Goal: Browse casually

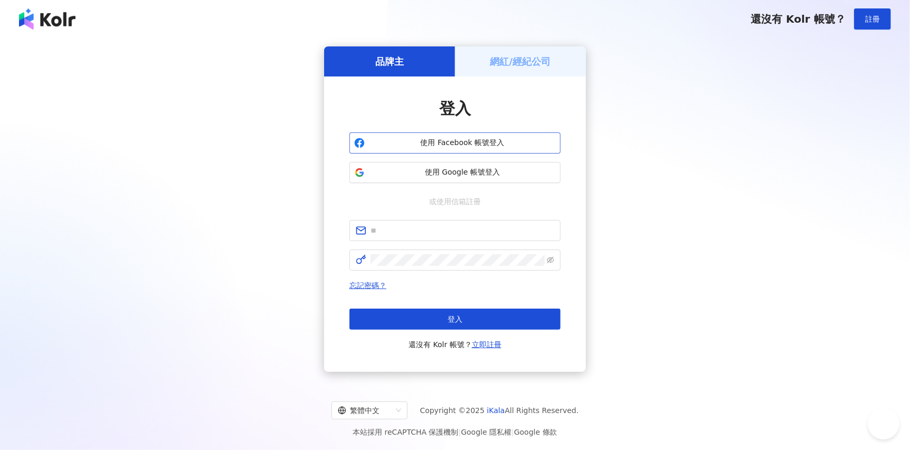
click at [482, 149] on button "使用 Facebook 帳號登入" at bounding box center [454, 142] width 211 height 21
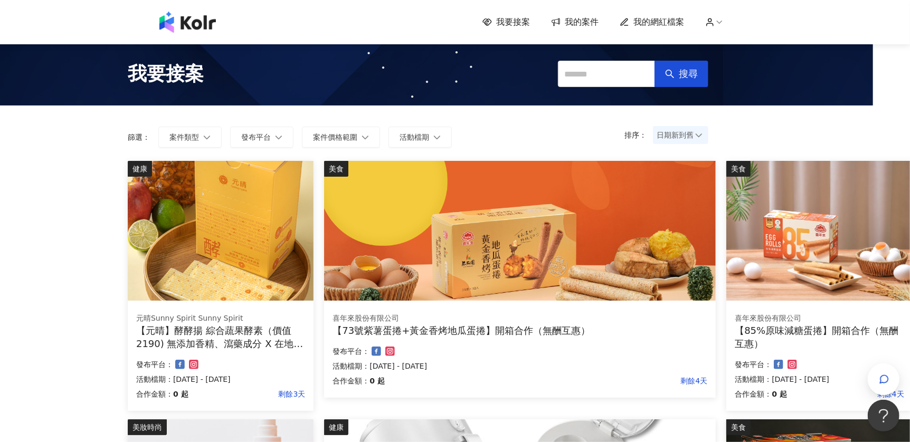
scroll to position [351, 37]
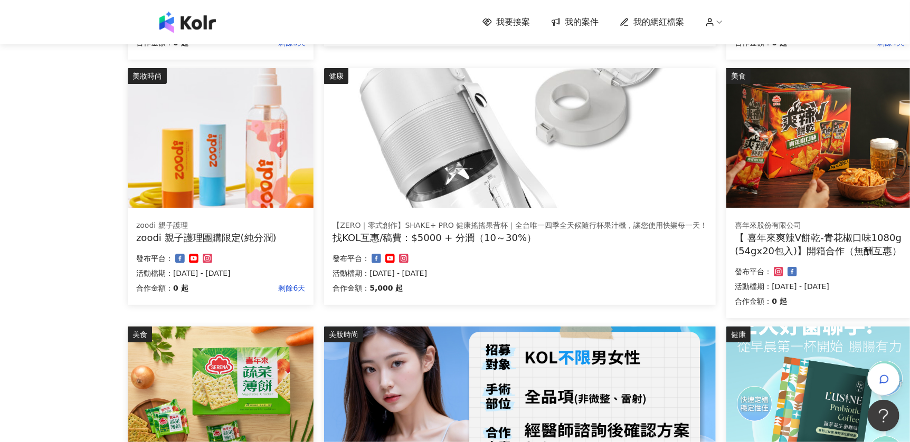
click at [601, 167] on img at bounding box center [520, 138] width 392 height 140
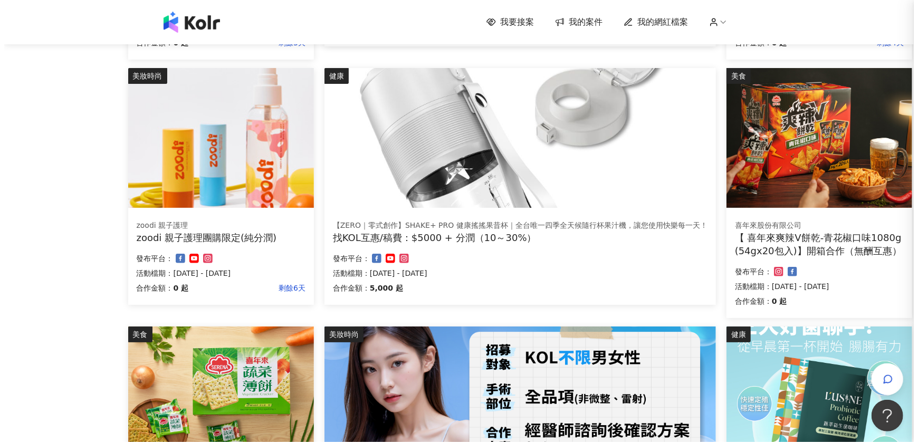
scroll to position [351, 29]
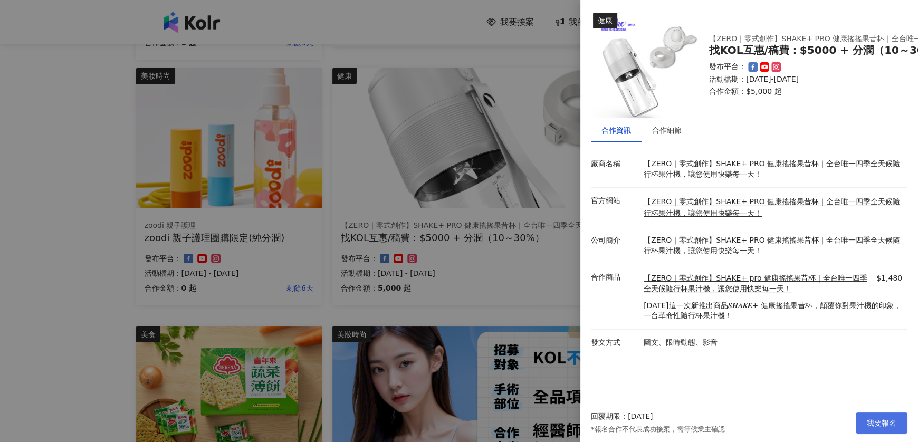
click at [870, 420] on span "我要報名" at bounding box center [882, 423] width 30 height 8
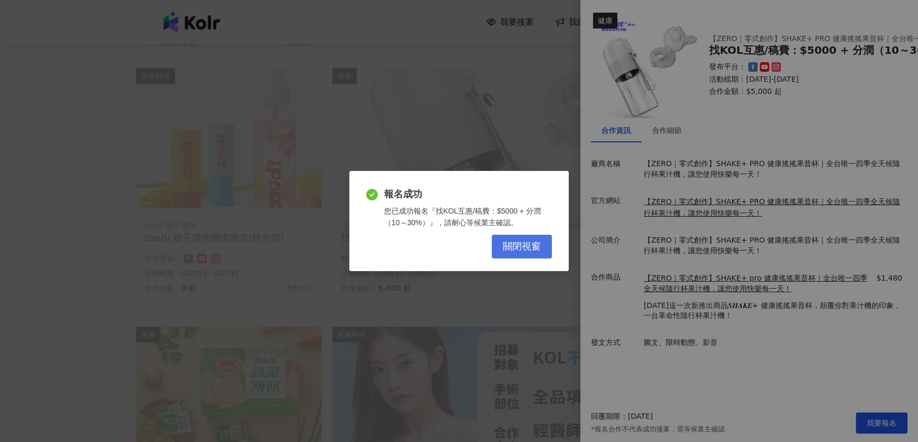
click at [545, 236] on button "關閉視窗" at bounding box center [522, 247] width 60 height 24
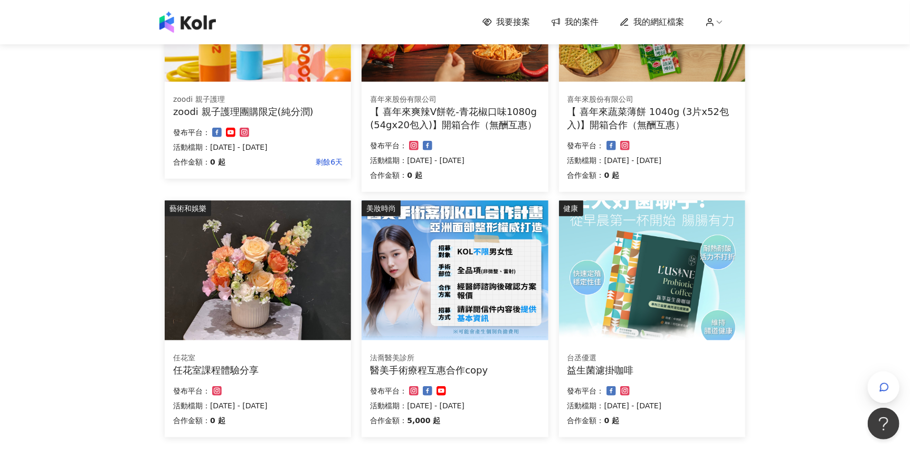
scroll to position [662, 0]
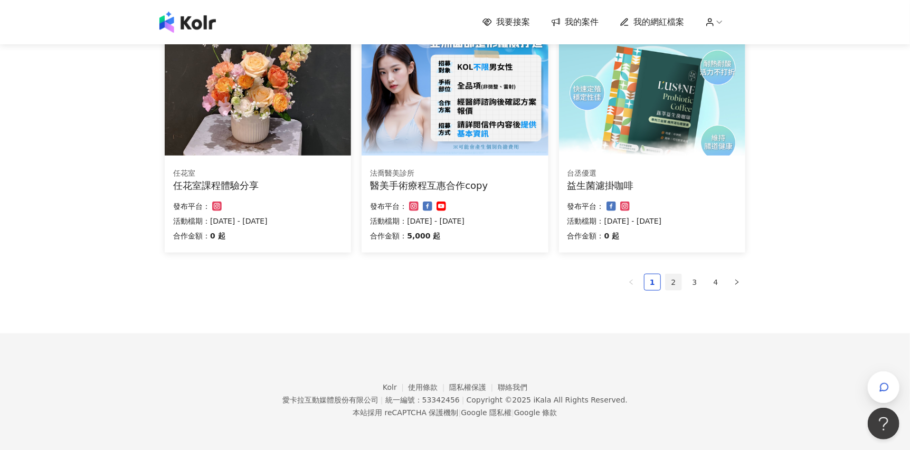
click at [671, 278] on link "2" at bounding box center [673, 282] width 16 height 16
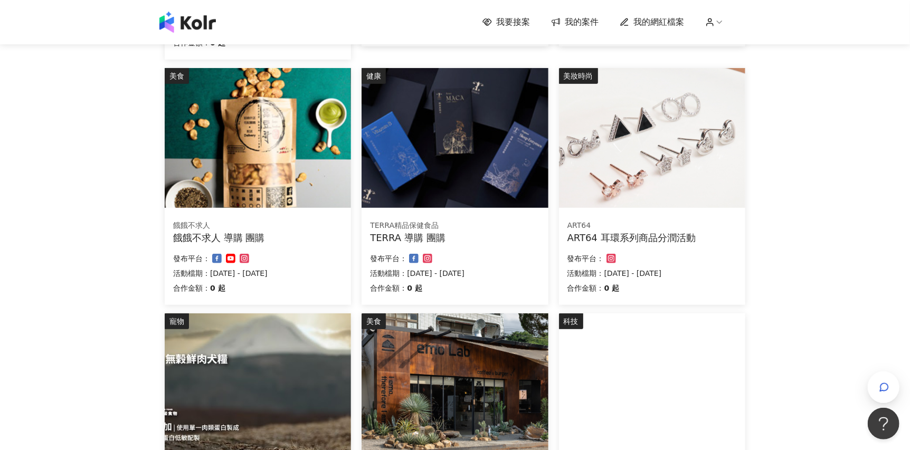
scroll to position [527, 0]
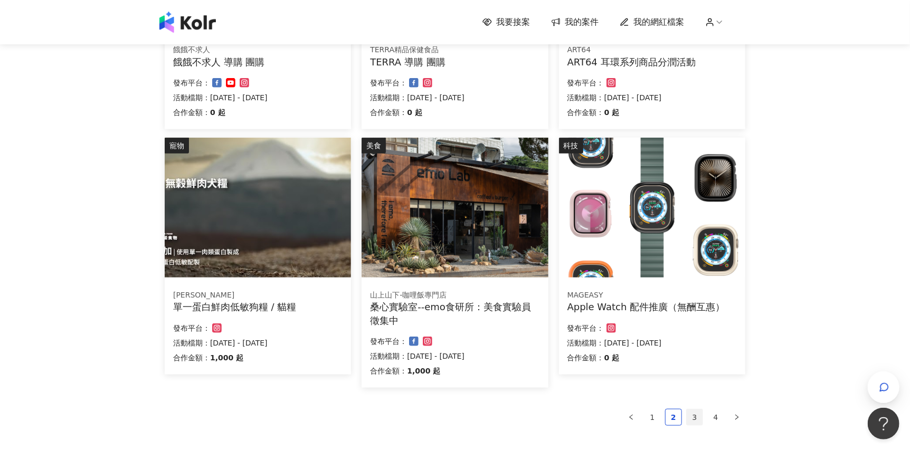
click at [696, 423] on link "3" at bounding box center [695, 417] width 16 height 16
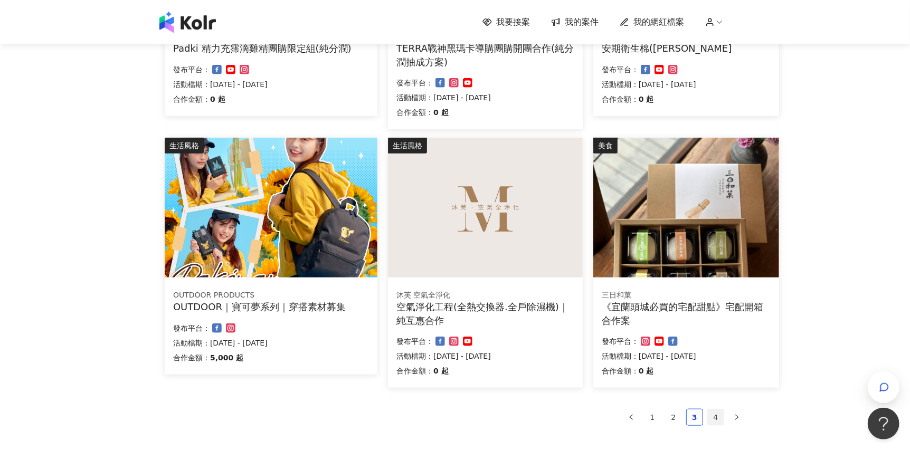
click at [714, 419] on link "4" at bounding box center [716, 417] width 16 height 16
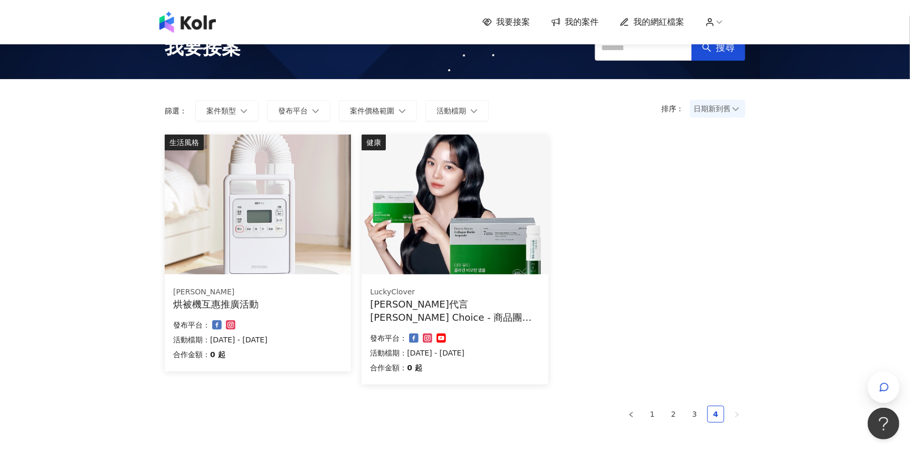
scroll to position [0, 0]
